Goal: Information Seeking & Learning: Find specific fact

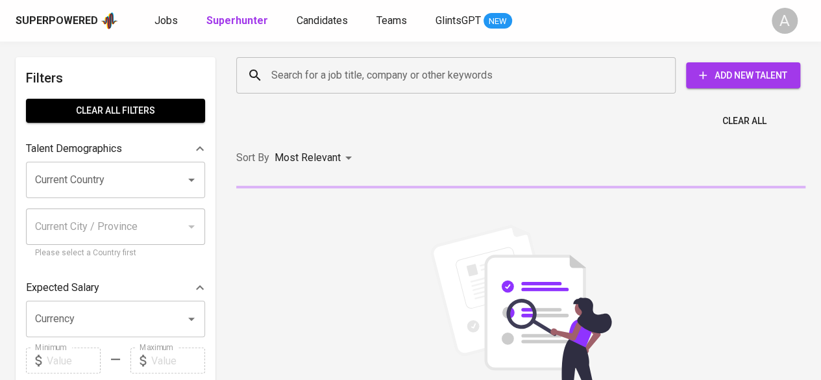
click at [435, 69] on input "Search for a job title, company or other keywords" at bounding box center [459, 75] width 382 height 25
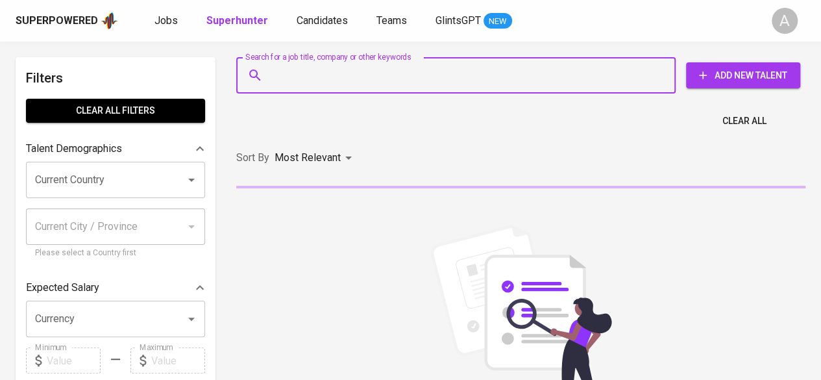
paste input "[PERSON_NAME]"
type input "[PERSON_NAME]"
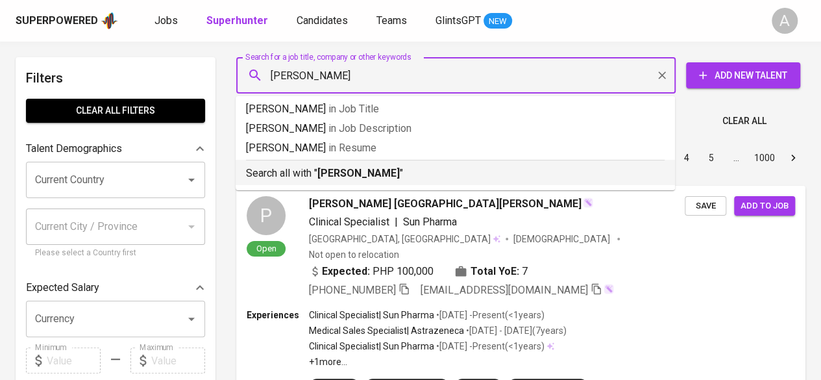
click at [388, 175] on b "[PERSON_NAME]" at bounding box center [358, 173] width 82 height 12
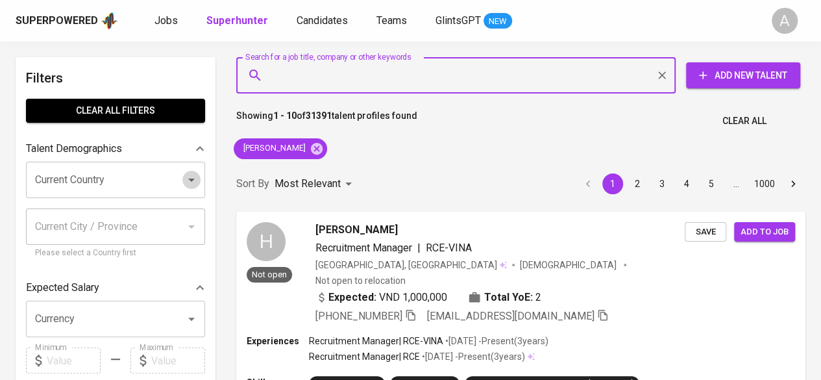
click at [191, 180] on icon "Open" at bounding box center [191, 179] width 6 height 3
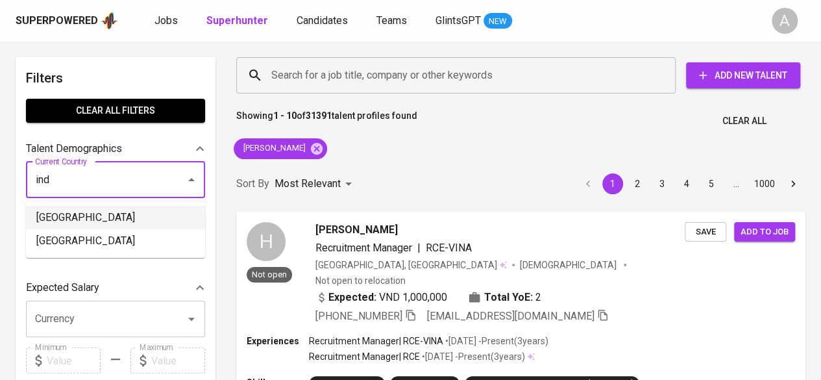
click at [101, 217] on li "[GEOGRAPHIC_DATA]" at bounding box center [115, 217] width 179 height 23
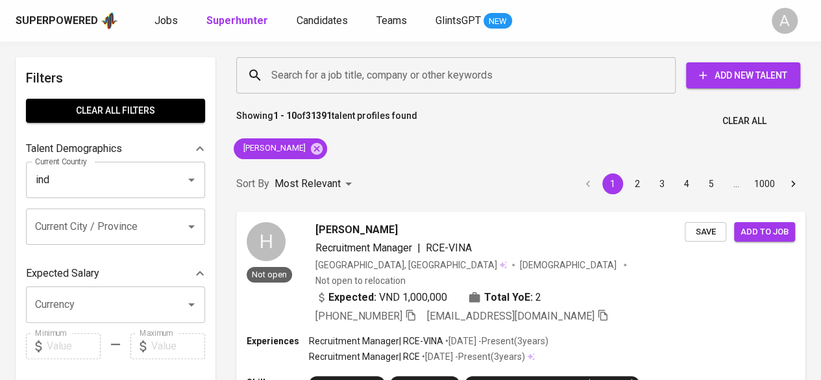
type input "[GEOGRAPHIC_DATA]"
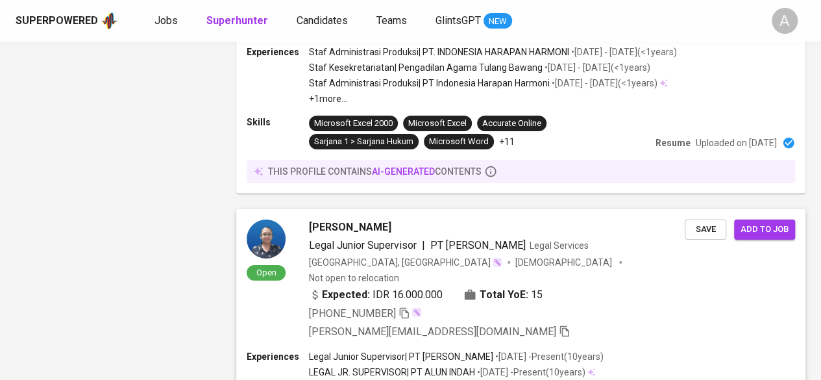
scroll to position [2417, 0]
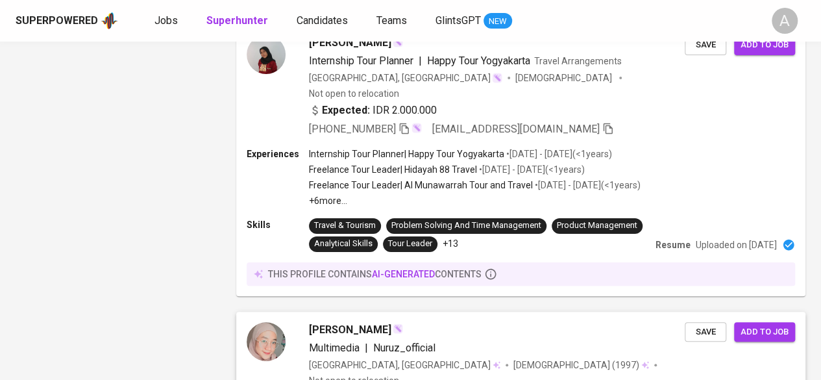
scroll to position [2550, 0]
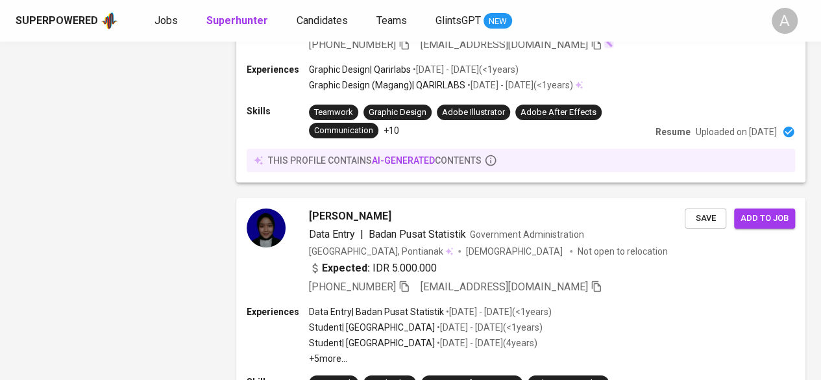
scroll to position [2355, 0]
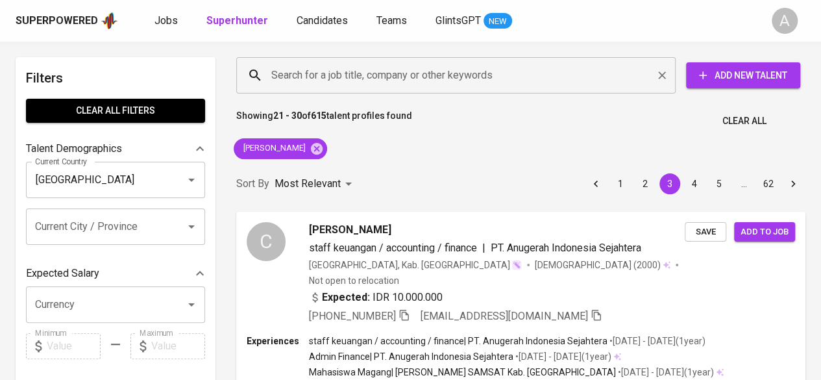
click at [454, 67] on input "Search for a job title, company or other keywords" at bounding box center [459, 75] width 382 height 25
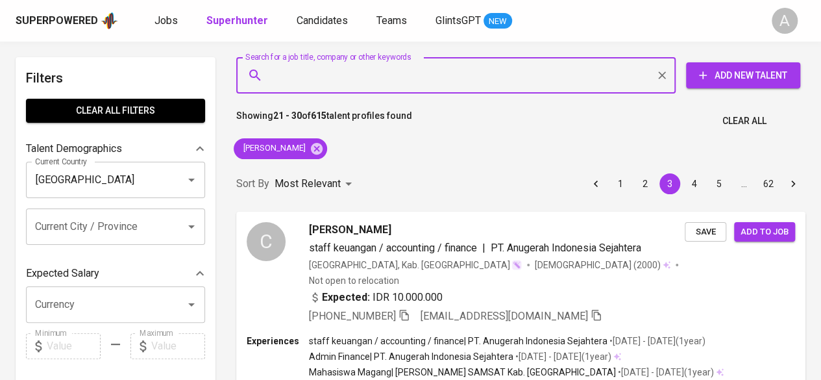
paste input "[PERSON_NAME]"
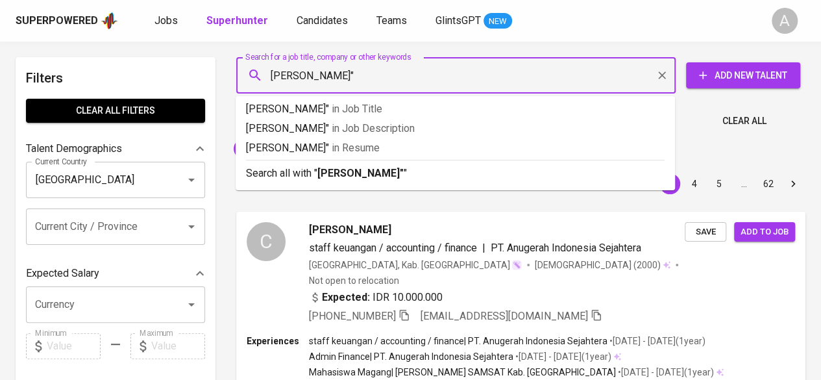
click at [274, 73] on input "Vina Kusumawardani"" at bounding box center [459, 75] width 382 height 25
click at [404, 66] on input ""Vina Kusumawardani"" at bounding box center [459, 75] width 382 height 25
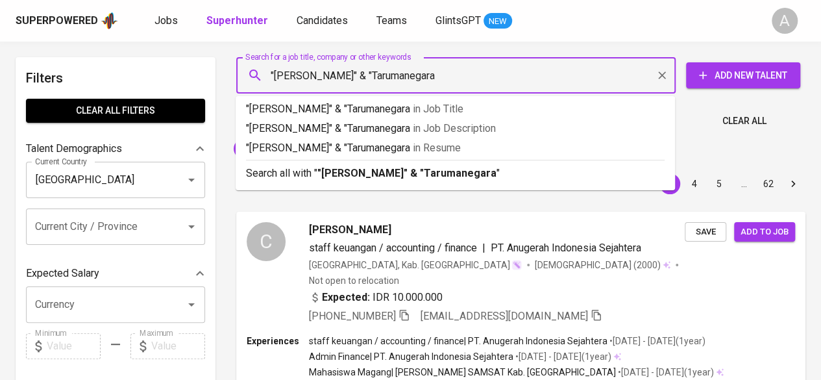
type input ""Vina Kusumawardani" & "Tarumanegara""
